Goal: Find specific page/section: Find specific page/section

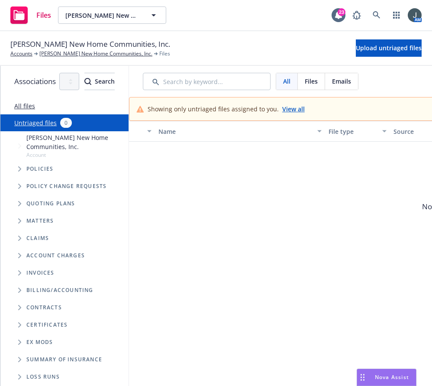
click at [34, 166] on span "Policies" at bounding box center [39, 168] width 27 height 5
click at [19, 166] on icon "Tree Example" at bounding box center [19, 168] width 3 height 5
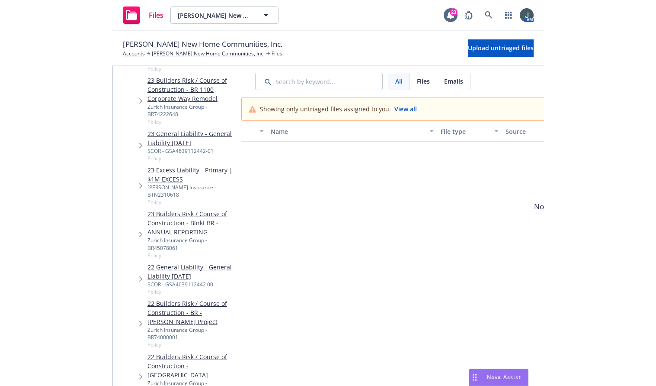
scroll to position [1615, 0]
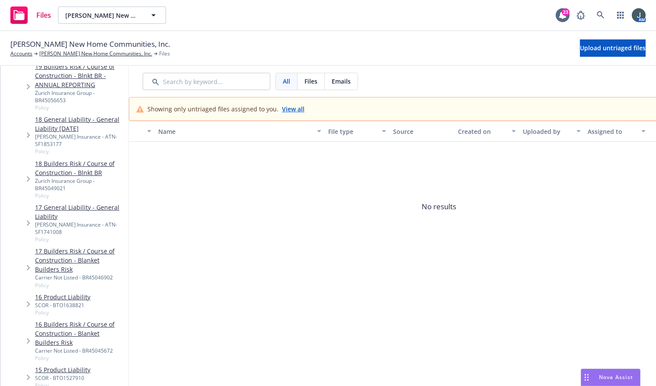
scroll to position [1997, 0]
